Goal: Task Accomplishment & Management: Manage account settings

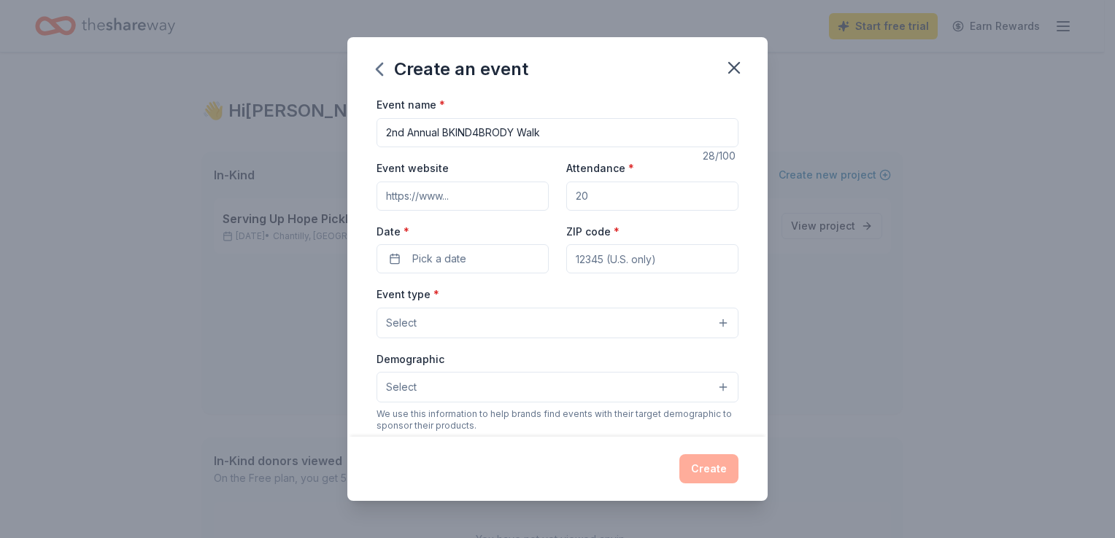
click at [145, 206] on div "Create an event Event name * 2nd Annual BKIND4BRODY Walk 28 /100 Event website …" at bounding box center [557, 269] width 1115 height 538
click at [148, 117] on div "Create an event Event name * 2nd Annual BKIND4BRODY Walk 28 /100 Event website …" at bounding box center [557, 269] width 1115 height 538
drag, startPoint x: 735, startPoint y: 61, endPoint x: 632, endPoint y: 72, distance: 104.3
click at [735, 61] on icon "button" at bounding box center [734, 68] width 20 height 20
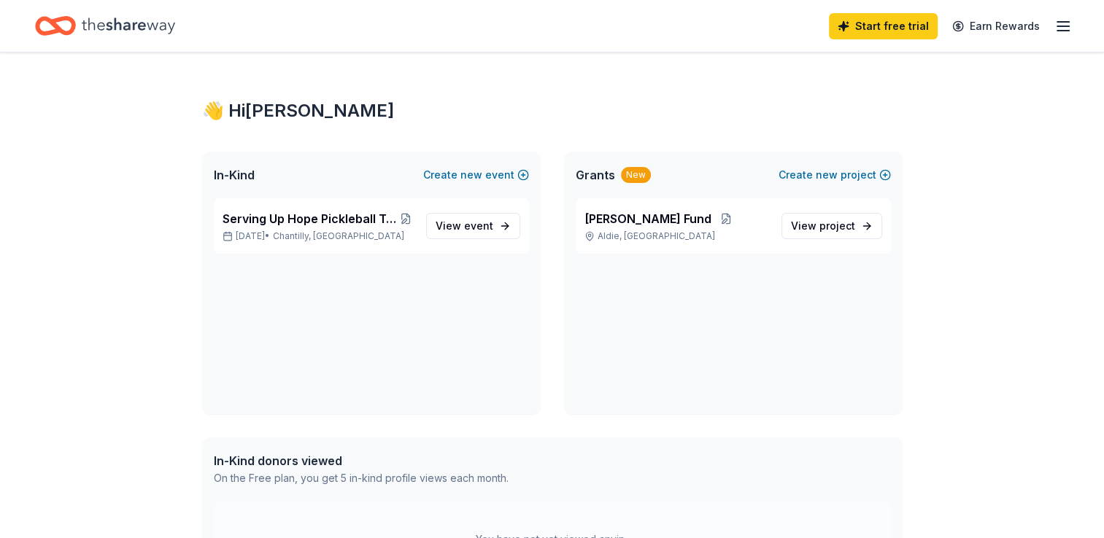
click at [1062, 29] on icon "button" at bounding box center [1063, 27] width 18 height 18
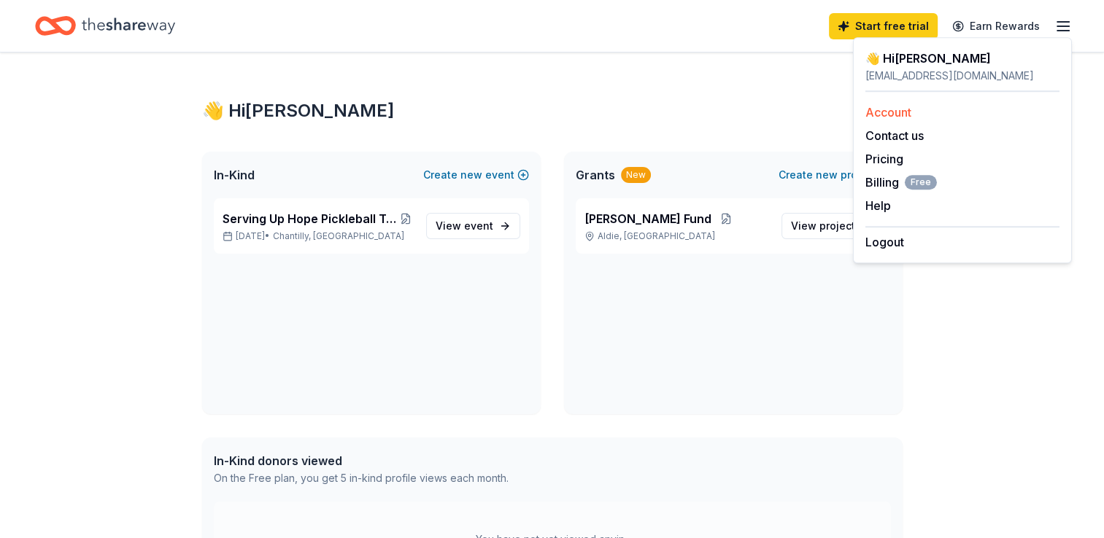
click at [889, 107] on link "Account" at bounding box center [888, 112] width 46 height 15
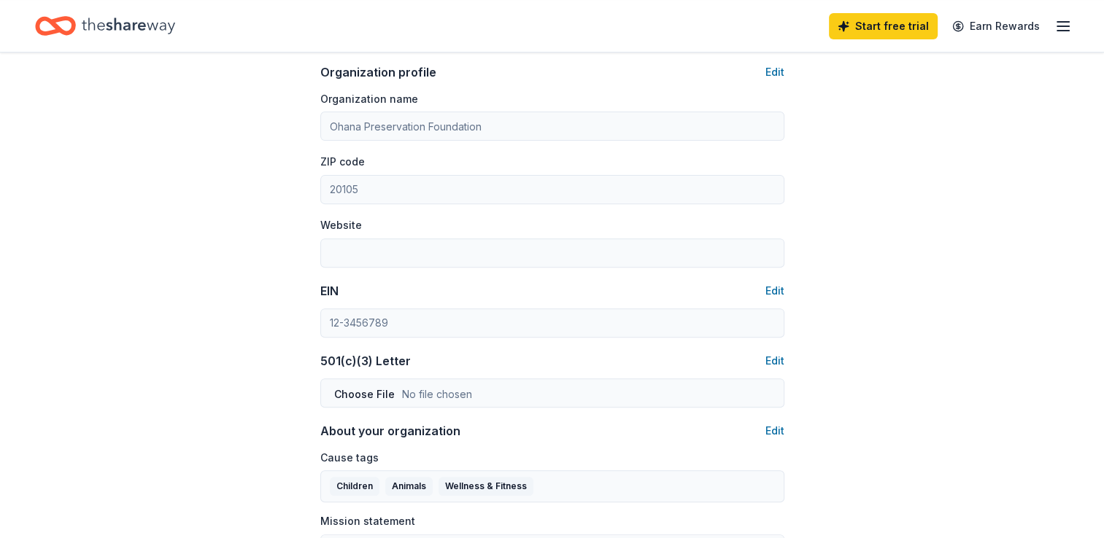
scroll to position [485, 0]
